Goal: Find specific page/section: Find specific page/section

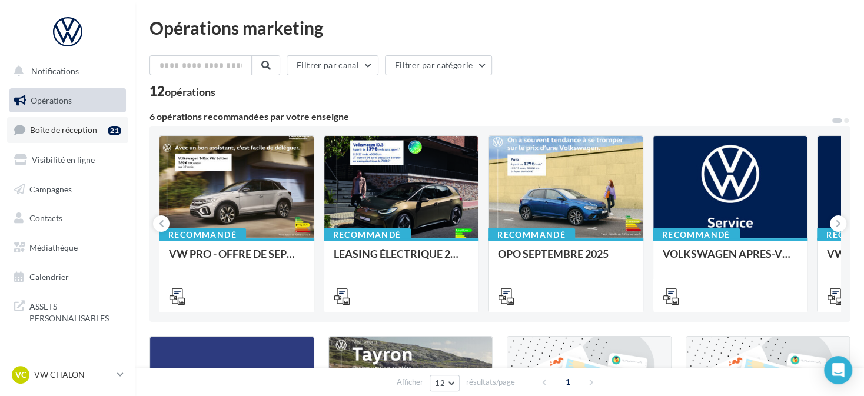
click at [80, 129] on span "Boîte de réception" at bounding box center [63, 130] width 67 height 10
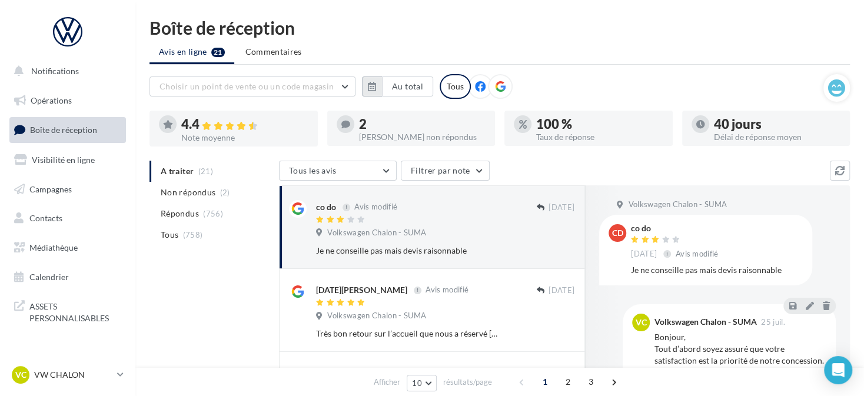
click at [376, 86] on icon "button" at bounding box center [372, 86] width 8 height 9
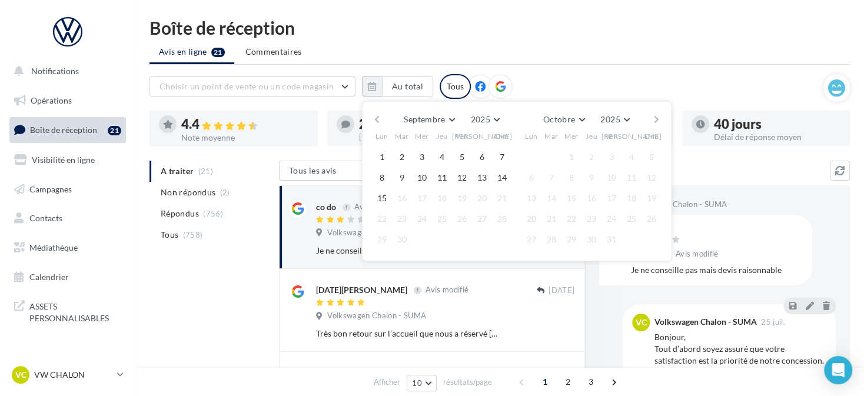
click at [380, 117] on button "button" at bounding box center [377, 119] width 10 height 16
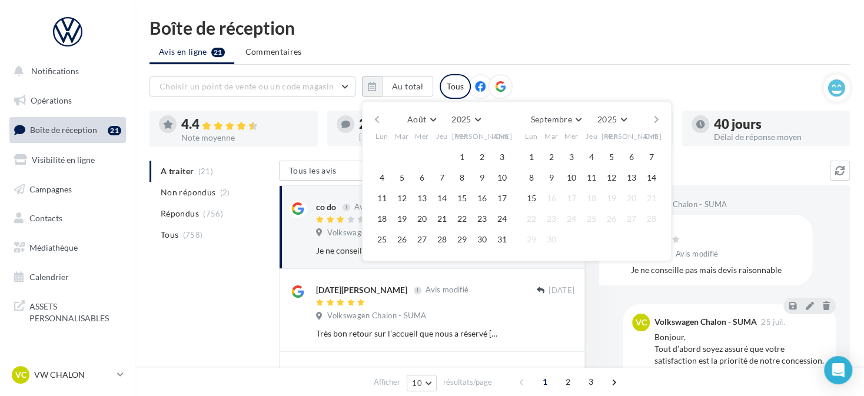
click at [380, 119] on button "button" at bounding box center [377, 119] width 10 height 16
click at [402, 152] on button "1" at bounding box center [402, 157] width 18 height 18
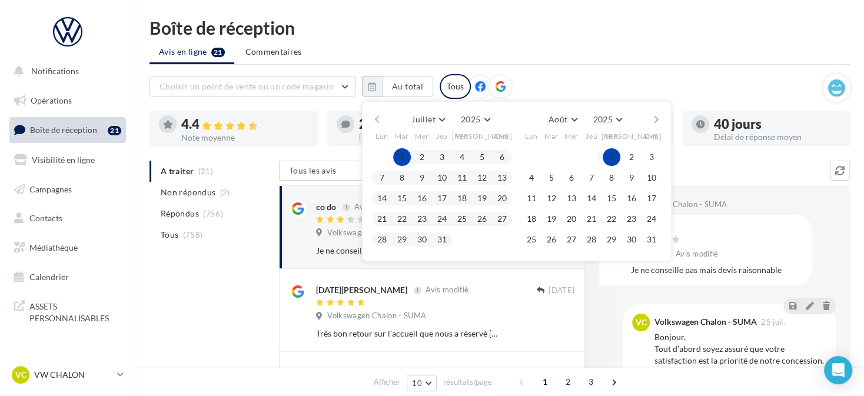
click at [654, 119] on button "button" at bounding box center [656, 119] width 10 height 16
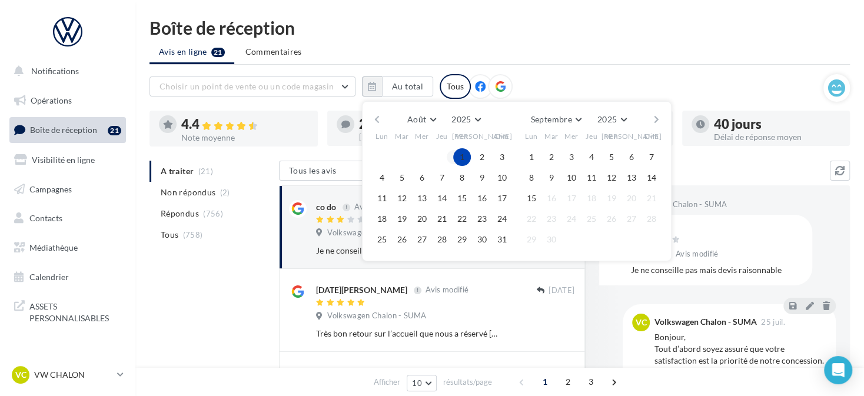
click at [654, 119] on button "button" at bounding box center [656, 119] width 10 height 16
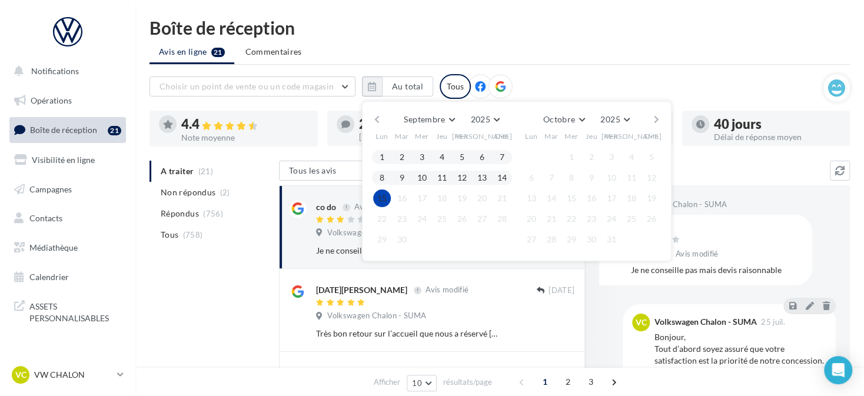
click at [384, 201] on button "15" at bounding box center [382, 198] width 18 height 18
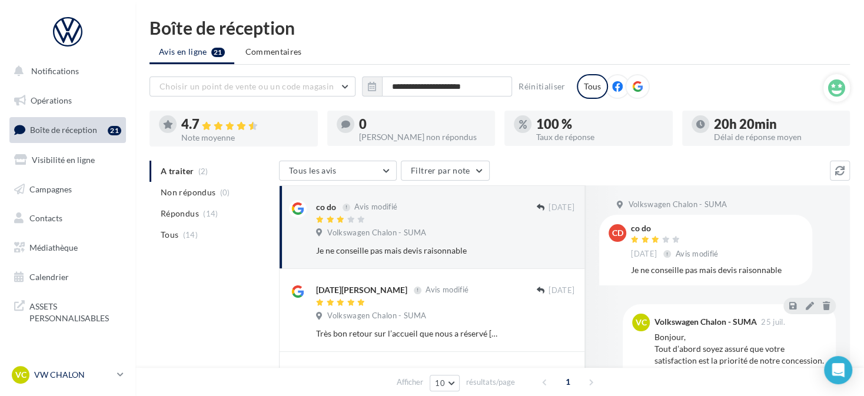
click at [95, 380] on p "VW CHALON" at bounding box center [73, 375] width 78 height 12
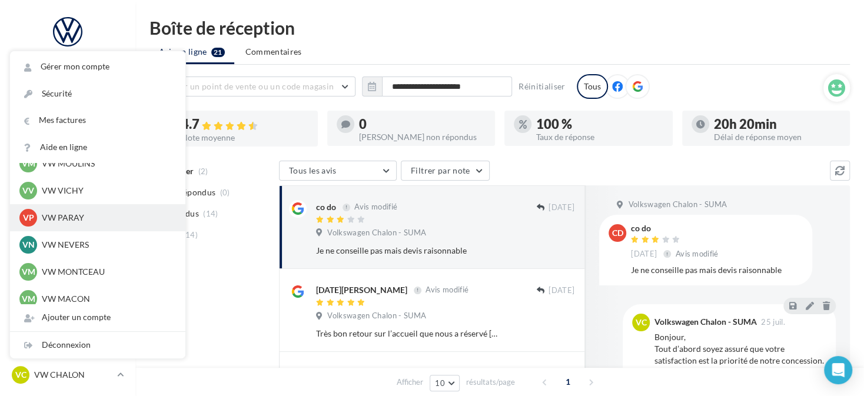
scroll to position [471, 0]
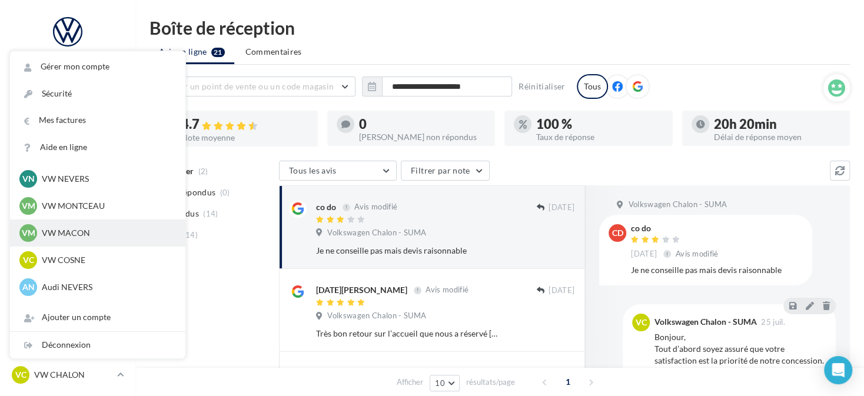
click at [88, 234] on p "VW MACON" at bounding box center [106, 233] width 129 height 12
